Goal: Check status: Check status

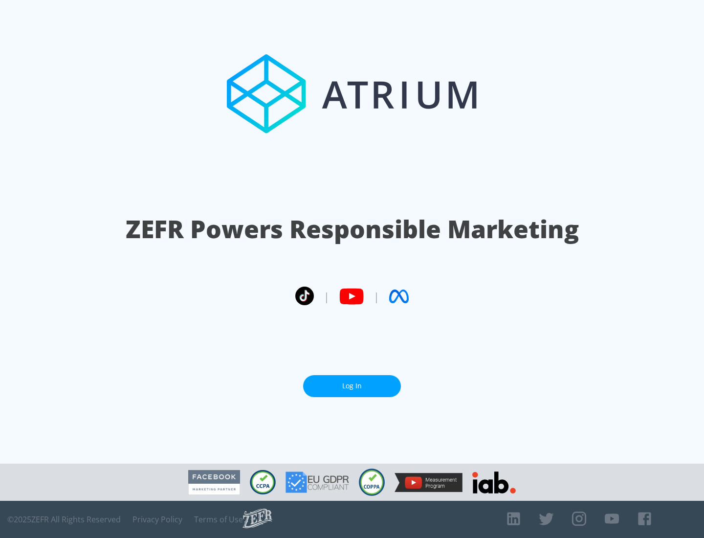
click at [352, 382] on link "Log In" at bounding box center [352, 386] width 98 height 22
